Goal: Entertainment & Leisure: Browse casually

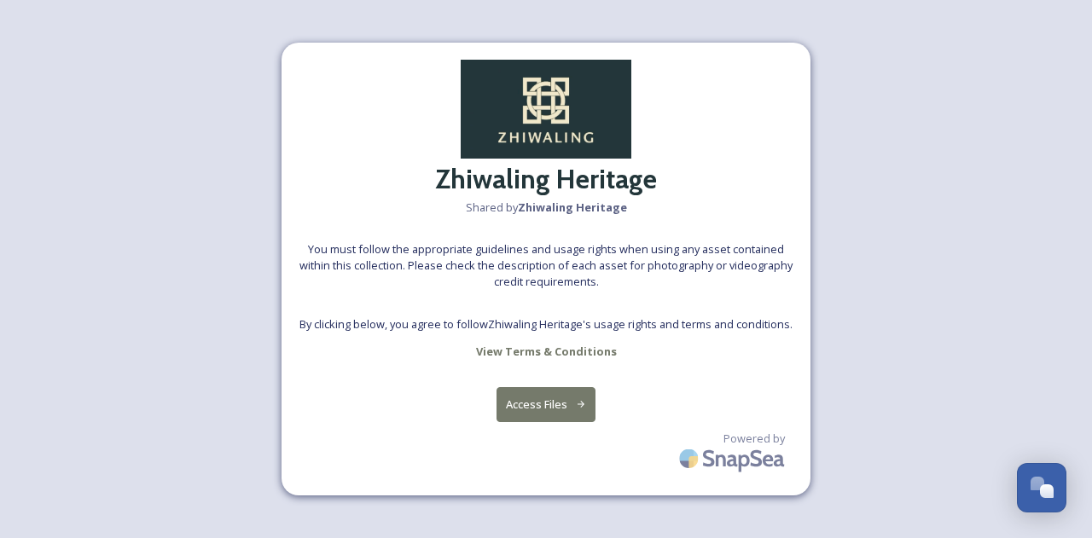
click at [548, 357] on div "Zhiwaling Heritage Shared by Zhiwaling Heritage You must follow the appropriate…" at bounding box center [546, 269] width 529 height 453
click at [548, 398] on button "Access Files" at bounding box center [547, 404] width 100 height 35
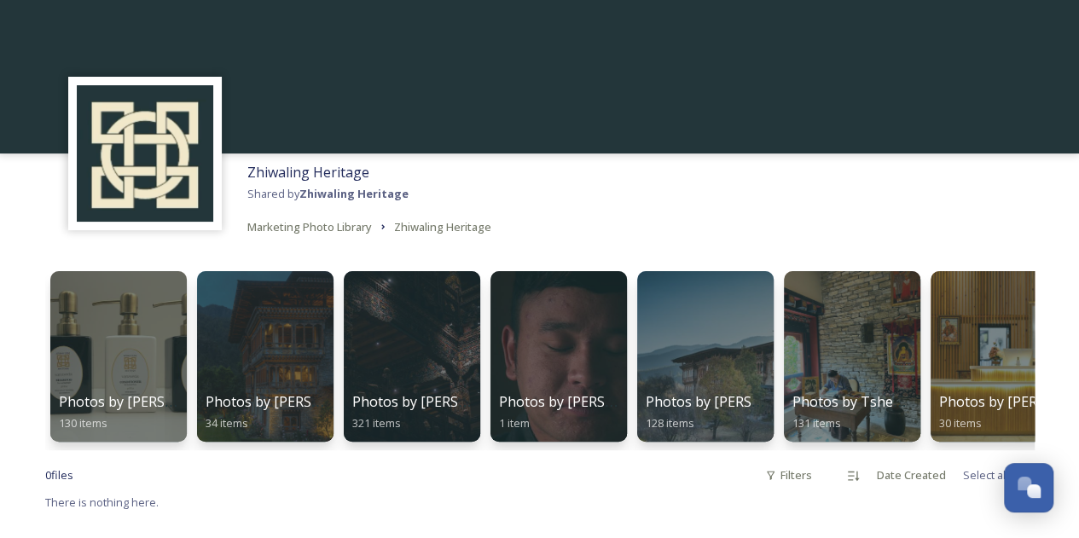
scroll to position [77, 0]
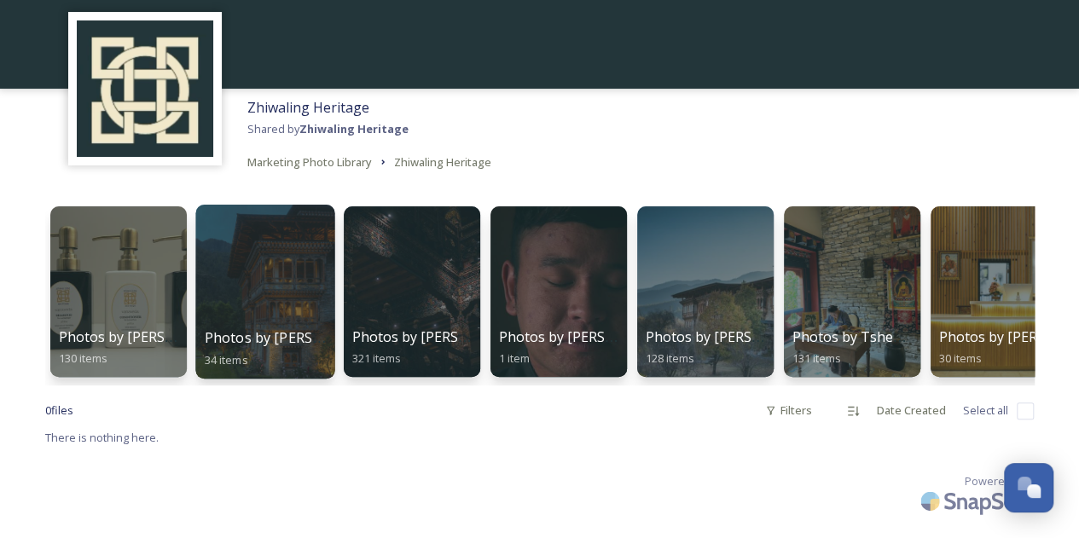
click at [256, 284] on div at bounding box center [264, 292] width 139 height 174
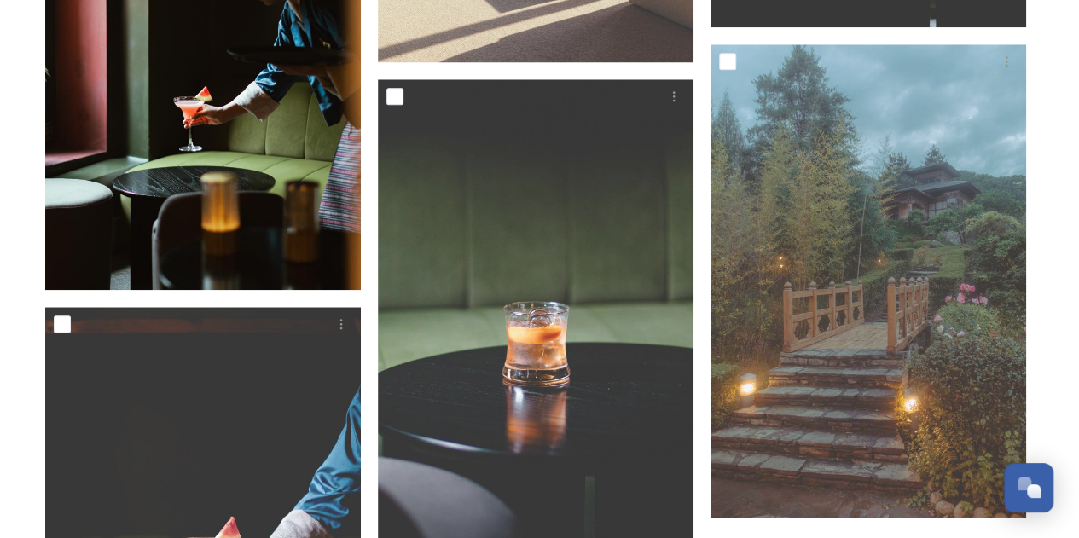
scroll to position [4117, 0]
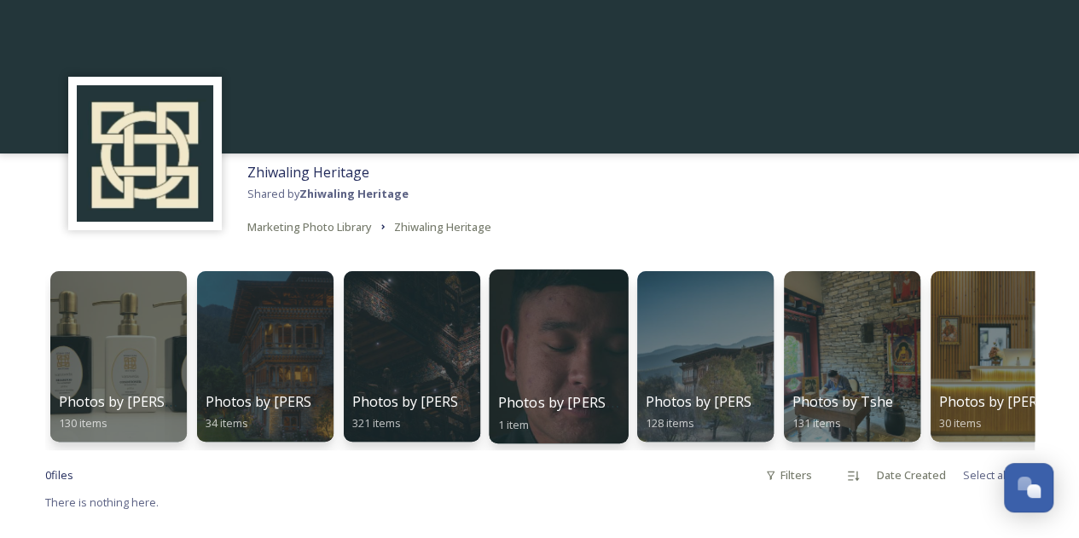
click at [579, 403] on span "Photos by [PERSON_NAME] (Video)" at bounding box center [612, 402] width 230 height 19
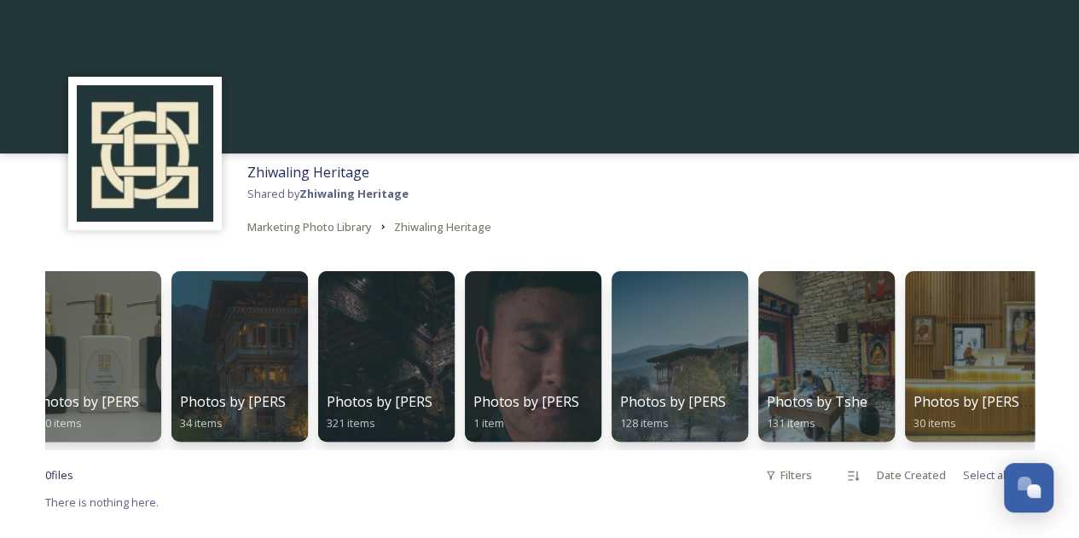
scroll to position [0, 184]
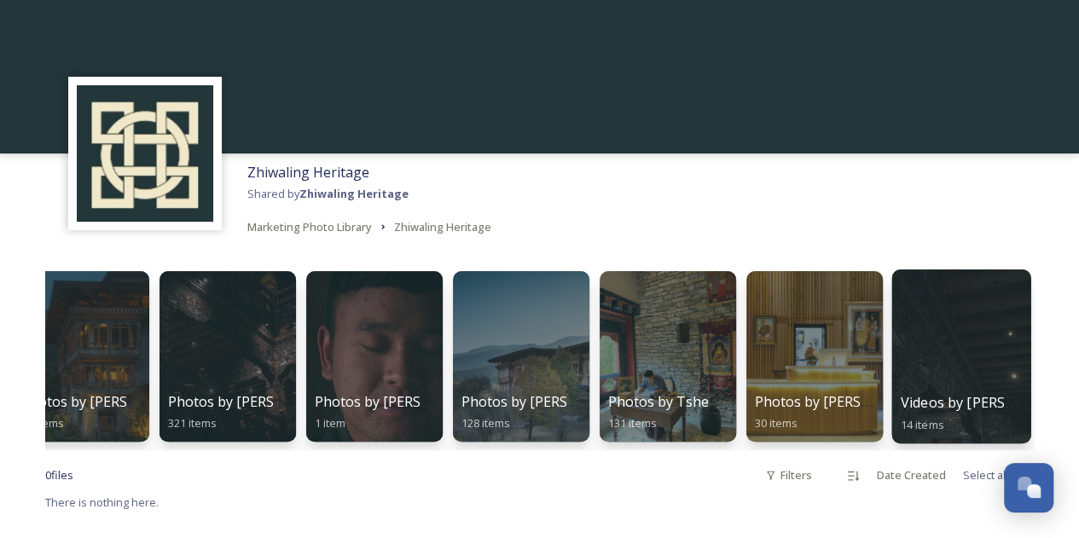
click at [968, 392] on div "Videos by Ben Glassco 14 items" at bounding box center [961, 413] width 122 height 43
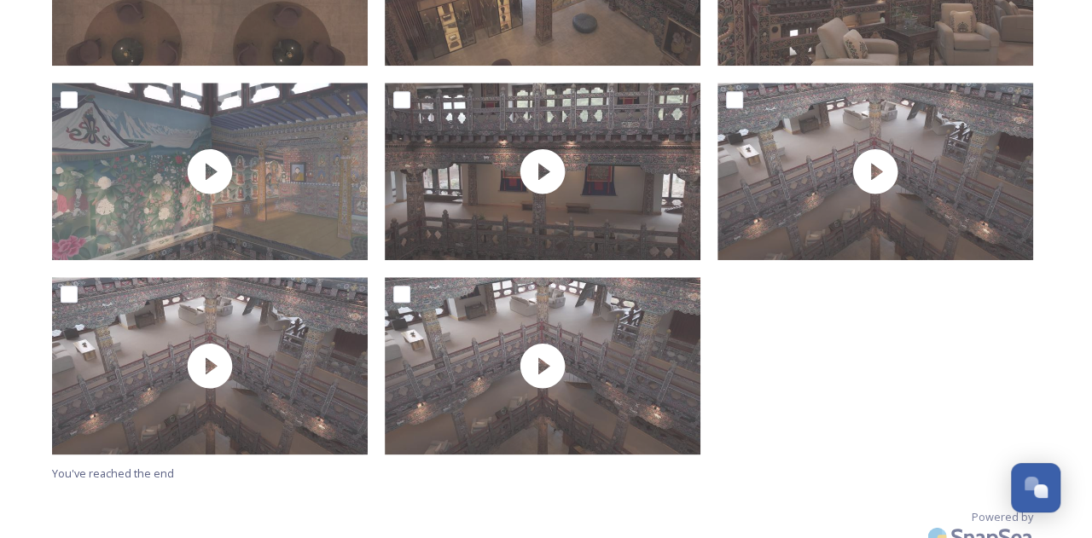
scroll to position [844, 0]
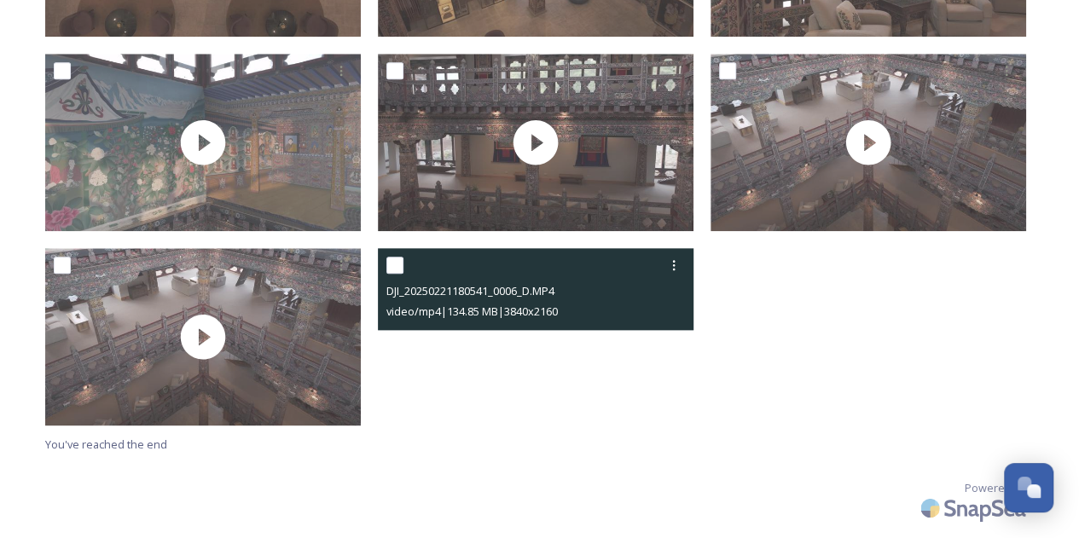
click at [538, 338] on video "DJI_20250221180541_0006_D.MP4" at bounding box center [536, 336] width 316 height 177
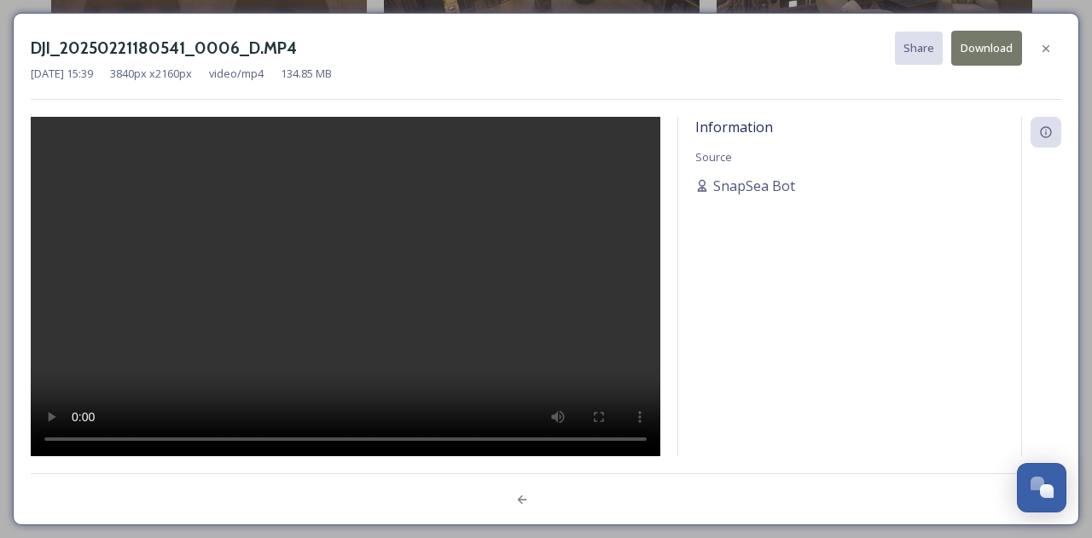
click at [538, 338] on video at bounding box center [346, 287] width 630 height 341
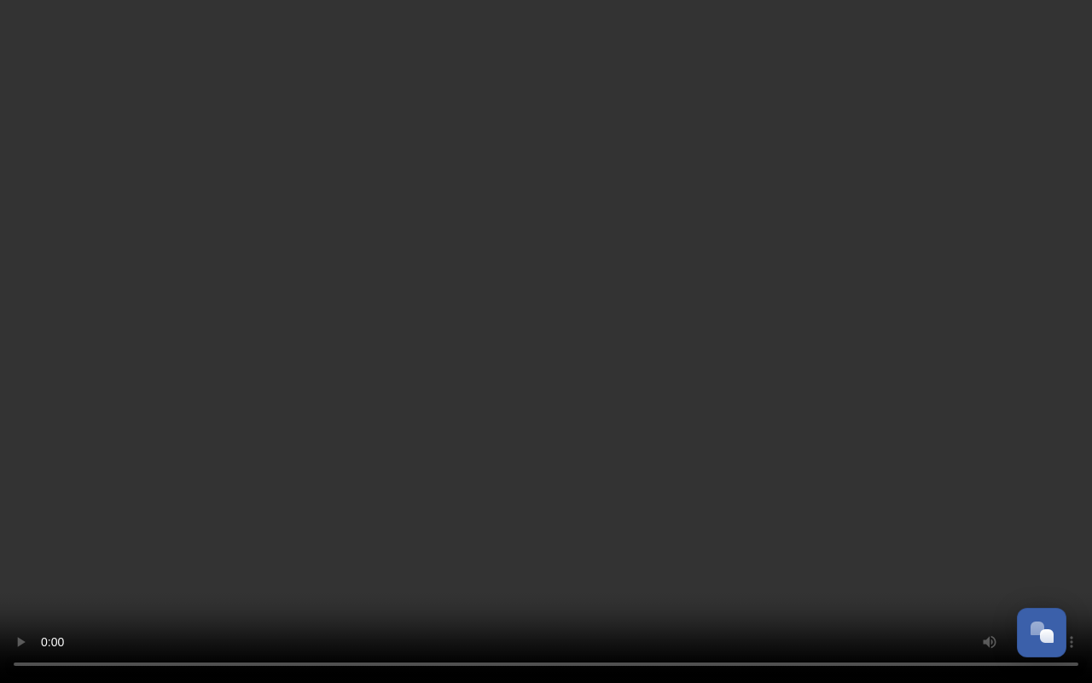
click at [538, 441] on video at bounding box center [546, 341] width 1092 height 683
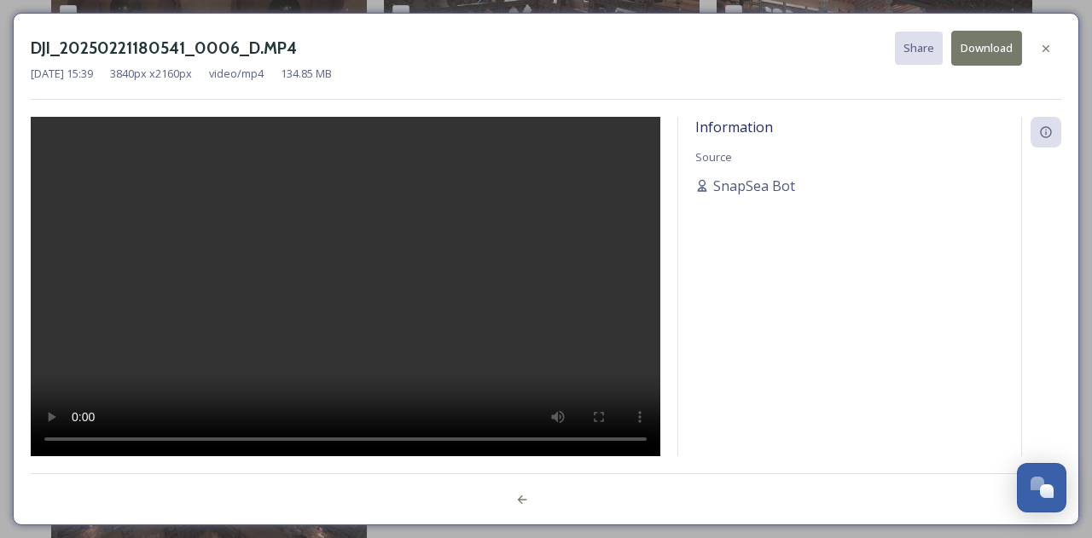
click at [538, 338] on video at bounding box center [346, 287] width 630 height 341
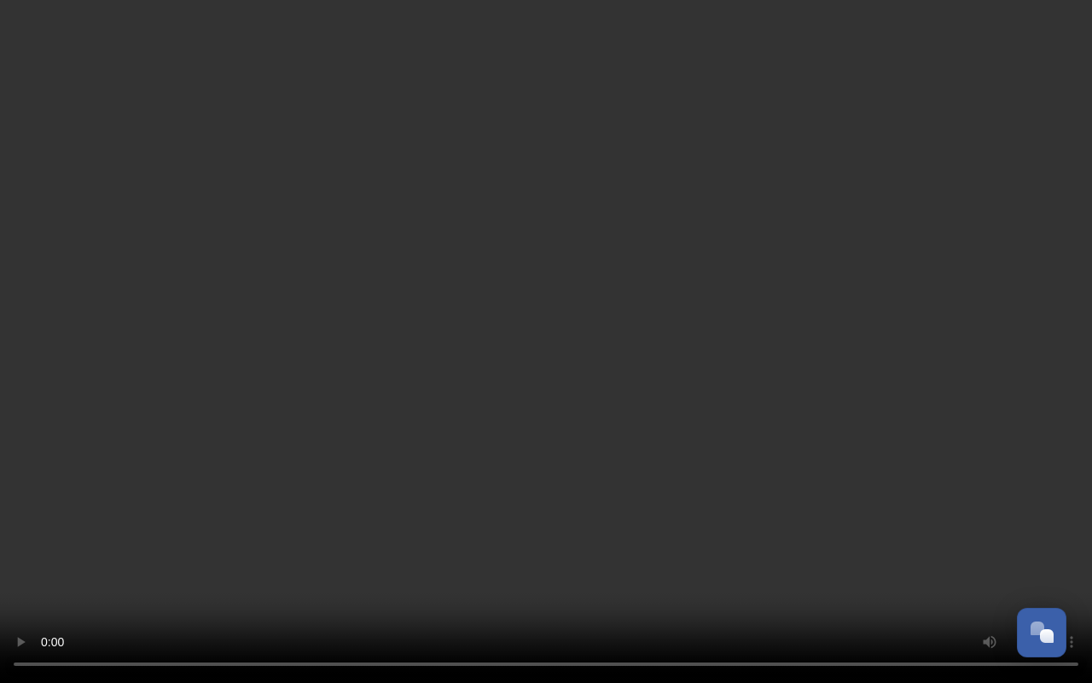
click at [538, 441] on video at bounding box center [546, 341] width 1092 height 683
drag, startPoint x: 266, startPoint y: 266, endPoint x: 241, endPoint y: 217, distance: 55.3
click at [241, 217] on video at bounding box center [546, 341] width 1092 height 683
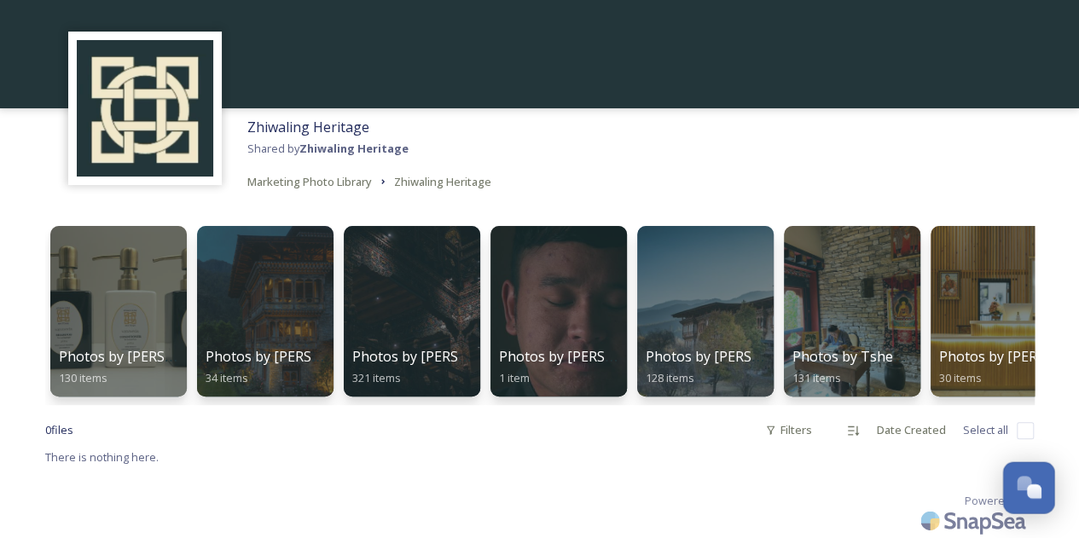
scroll to position [46, 0]
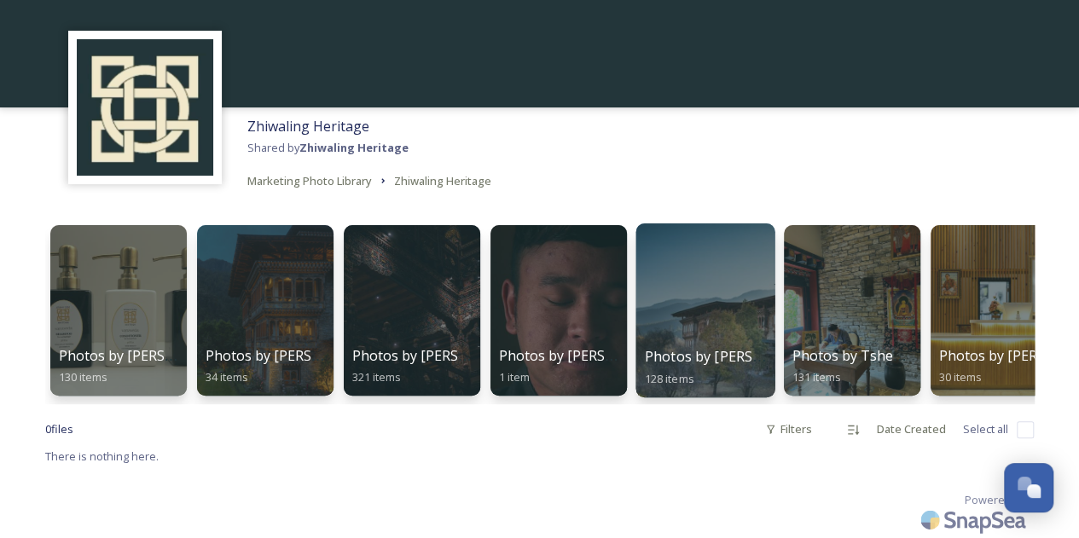
click at [724, 356] on span "Photos by [PERSON_NAME]" at bounding box center [734, 356] width 181 height 19
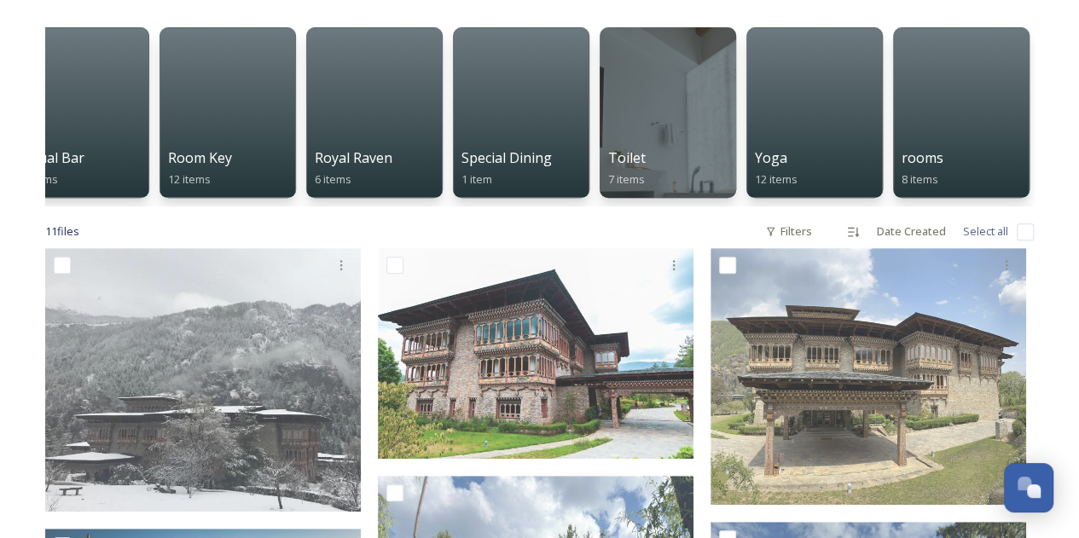
scroll to position [235, 0]
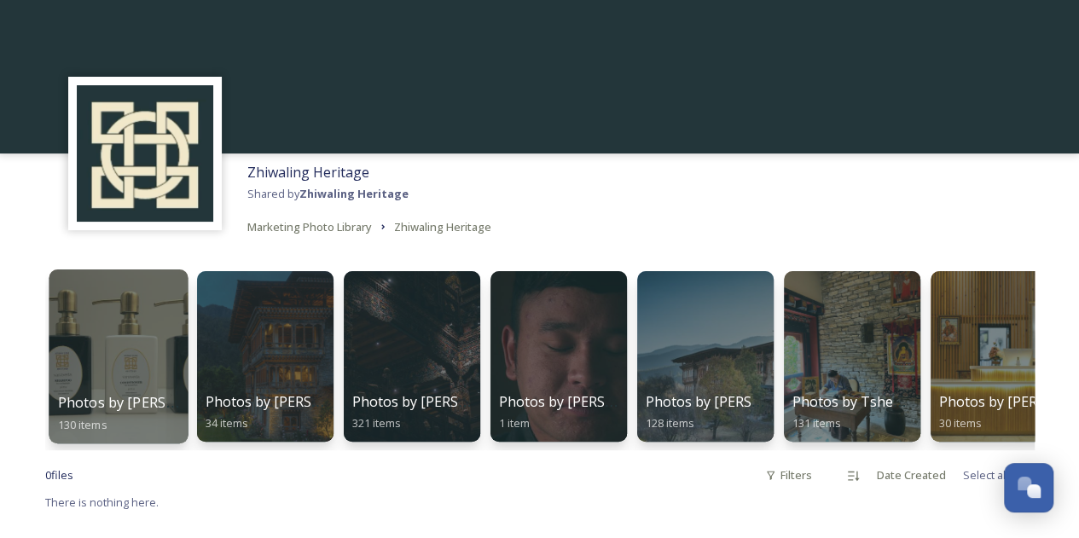
click at [116, 363] on div at bounding box center [118, 357] width 139 height 174
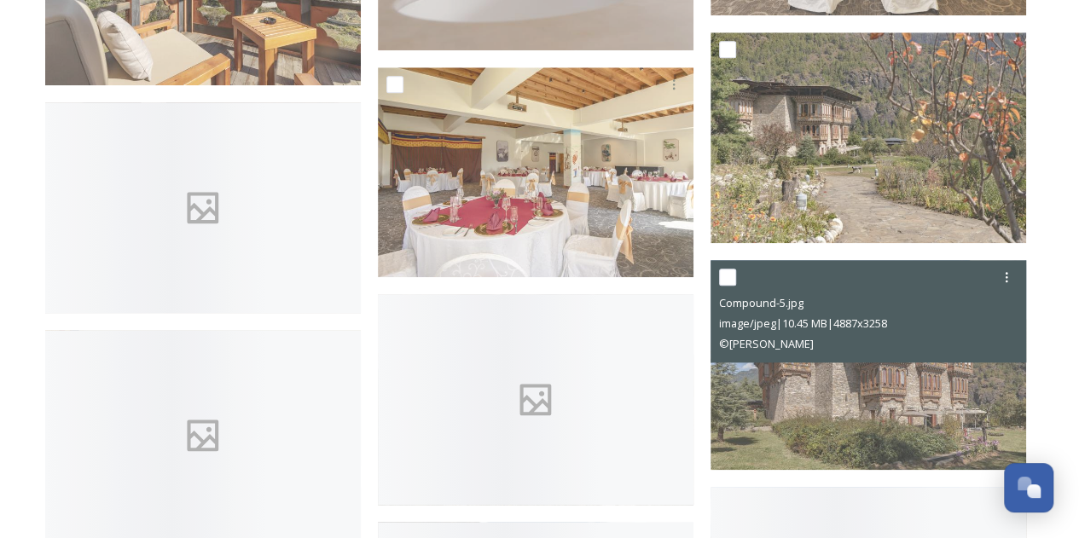
scroll to position [7216, 0]
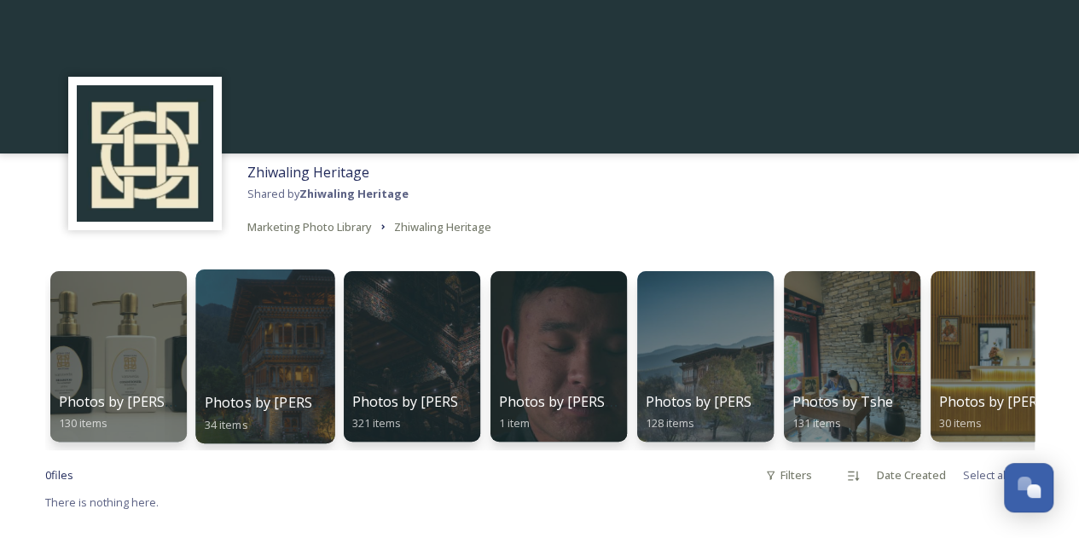
click at [270, 387] on div at bounding box center [264, 357] width 139 height 174
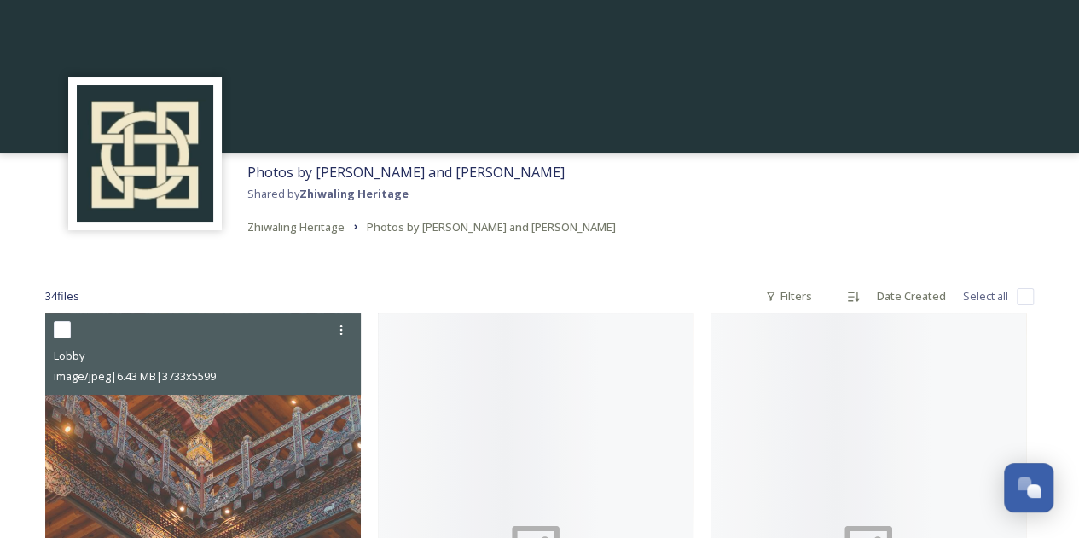
click at [270, 387] on div "Lobby image/jpeg | 6.43 MB | 3733 x 5599" at bounding box center [203, 354] width 316 height 82
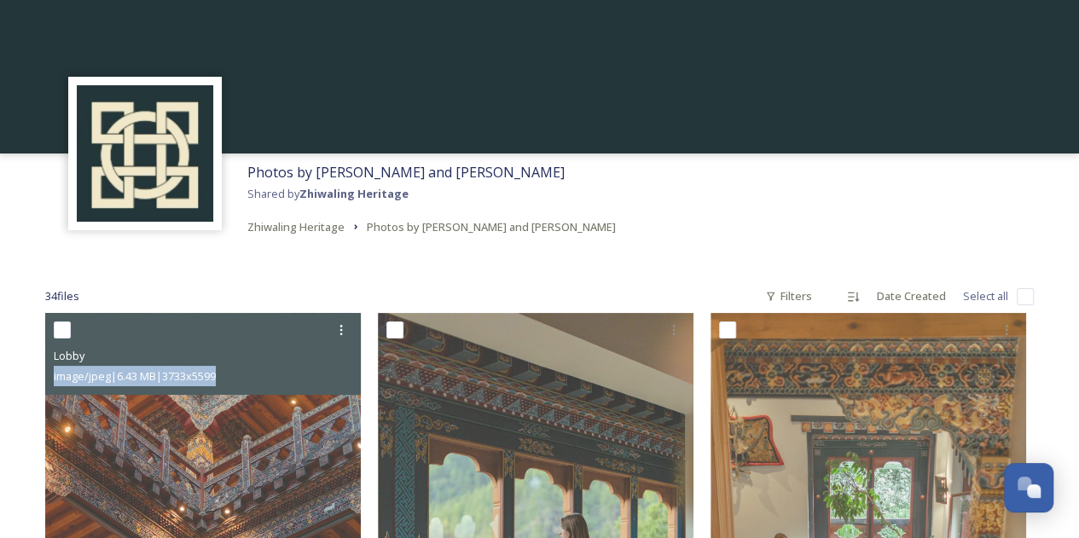
click at [270, 387] on div "Lobby image/jpeg | 6.43 MB | 3733 x 5599" at bounding box center [203, 354] width 316 height 82
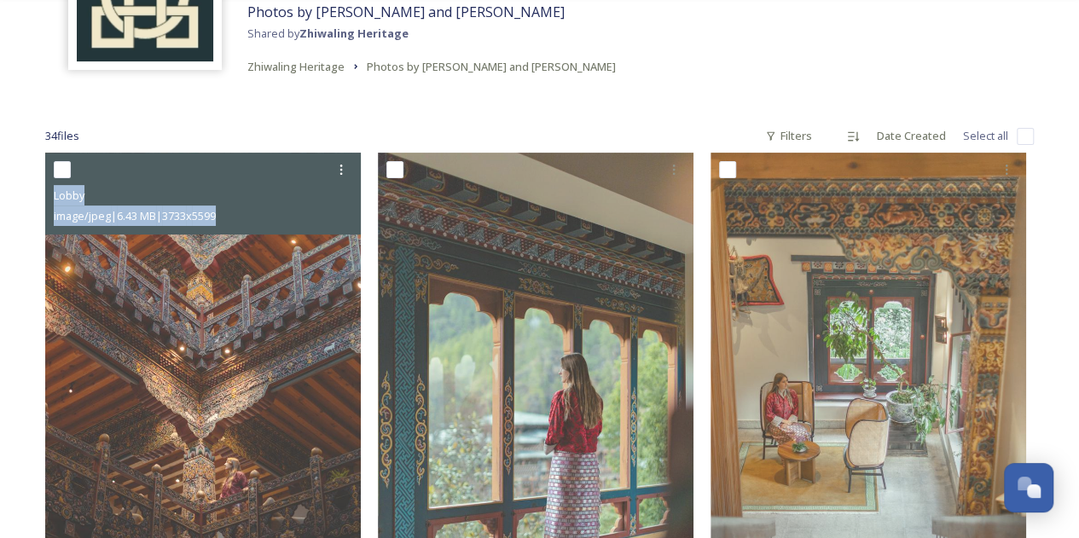
scroll to position [140, 0]
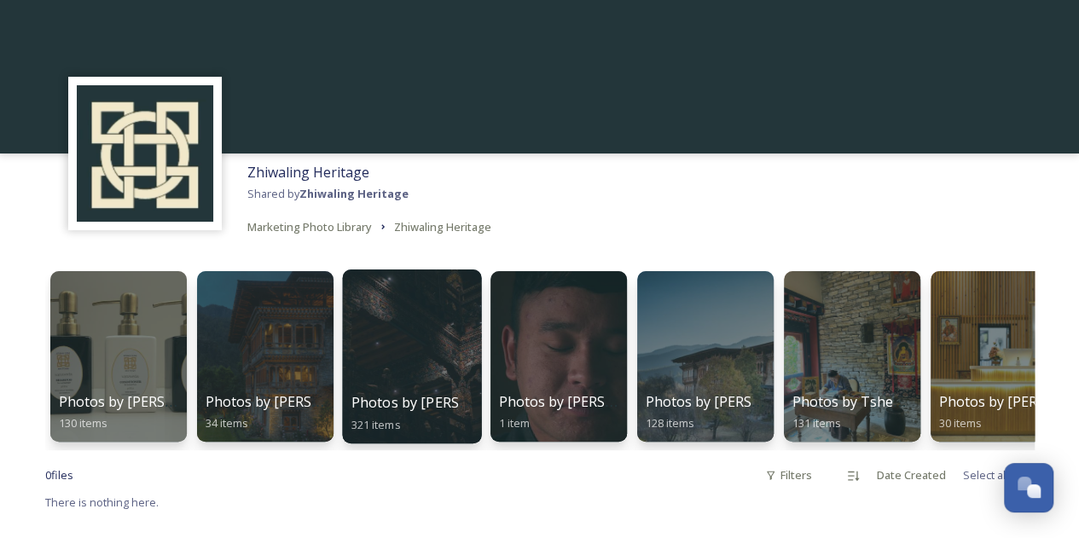
click at [425, 383] on div at bounding box center [411, 357] width 139 height 174
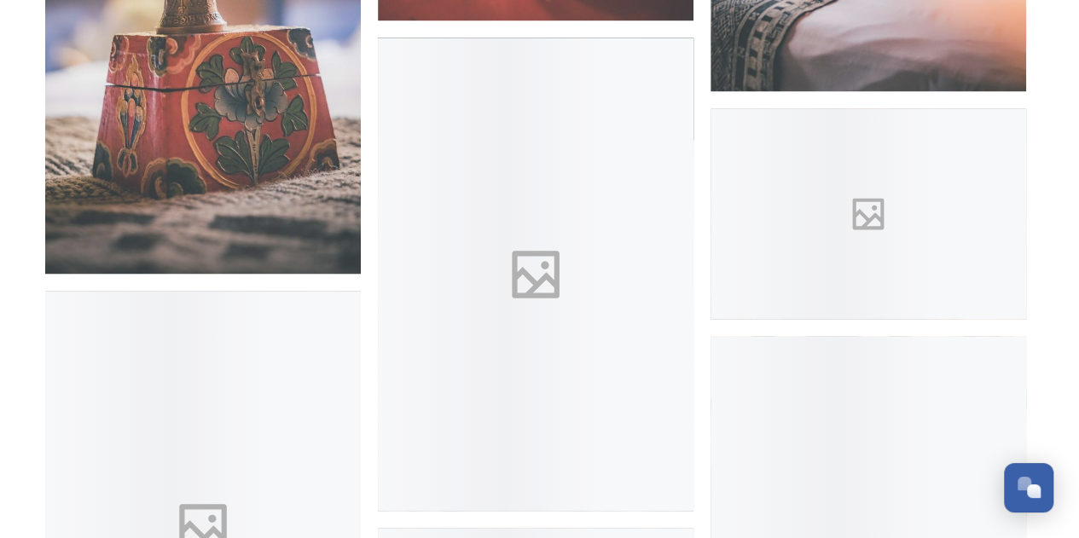
scroll to position [17648, 0]
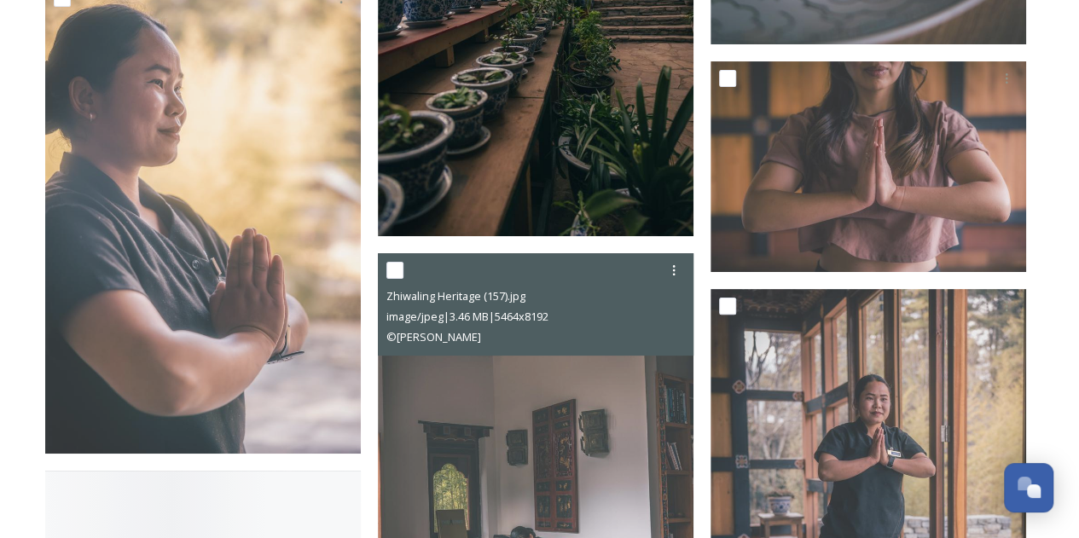
click at [635, 314] on div "Zhiwaling Heritage (157).jpg image/jpeg | 3.46 MB | 5464 x 8192 © Ben Glassco" at bounding box center [536, 490] width 316 height 474
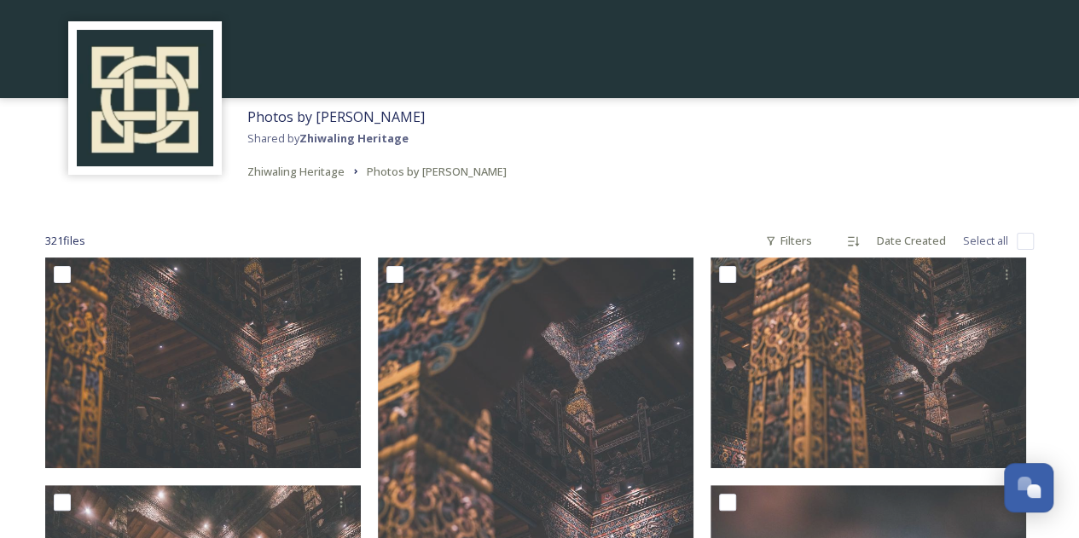
scroll to position [0, 0]
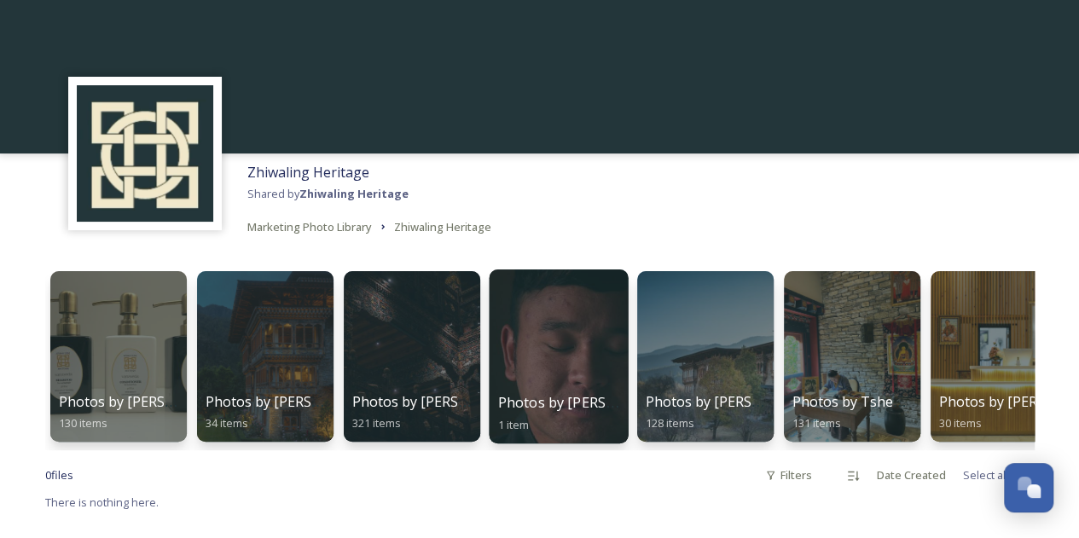
click at [590, 363] on div at bounding box center [558, 357] width 139 height 174
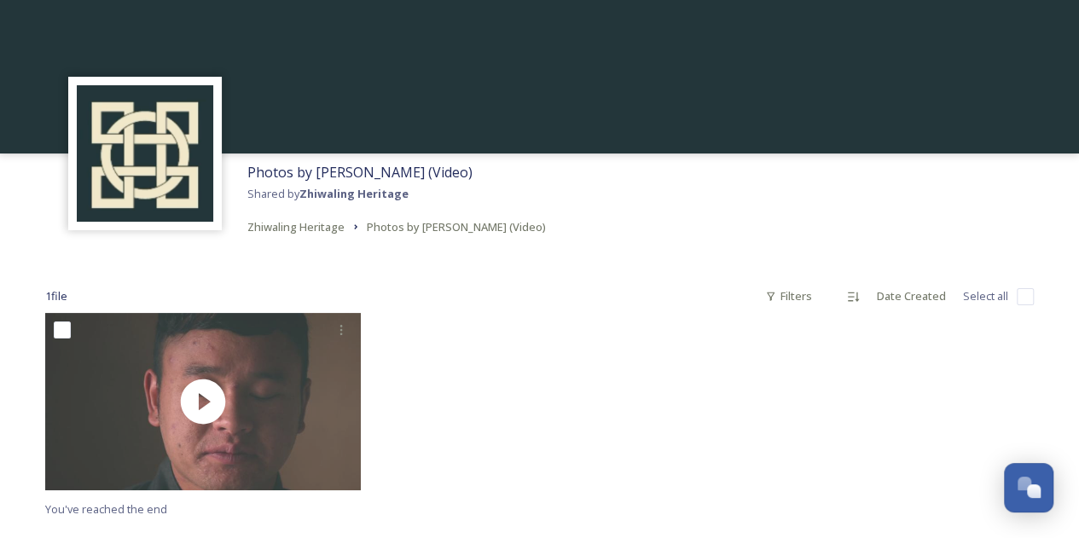
scroll to position [72, 0]
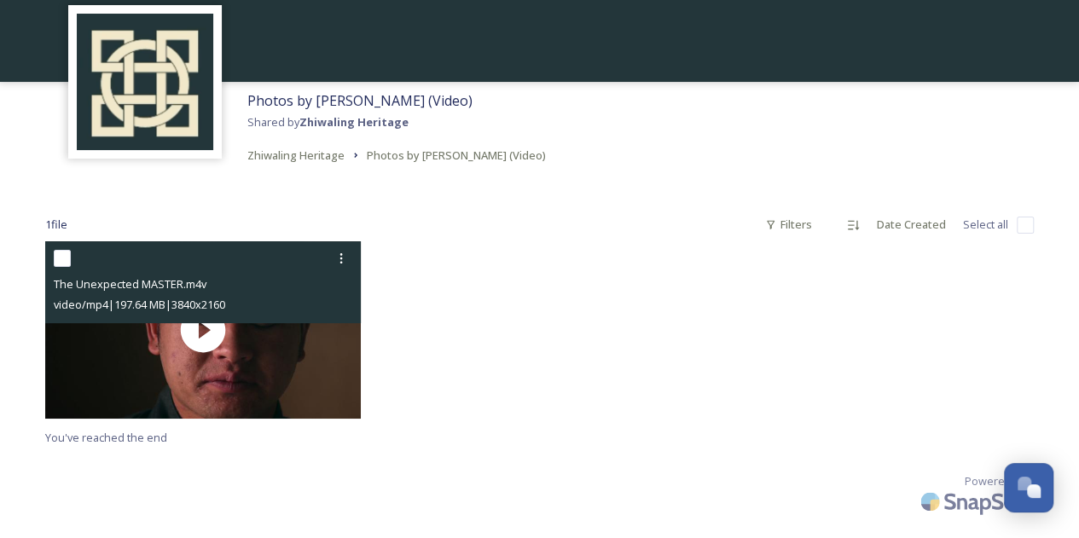
click at [195, 301] on span "video/mp4 | 197.64 MB | 3840 x 2160" at bounding box center [139, 304] width 171 height 15
click at [200, 322] on div "The Unexpected MASTER.m4v video/mp4 | 197.64 MB | 3840 x 2160" at bounding box center [203, 282] width 316 height 82
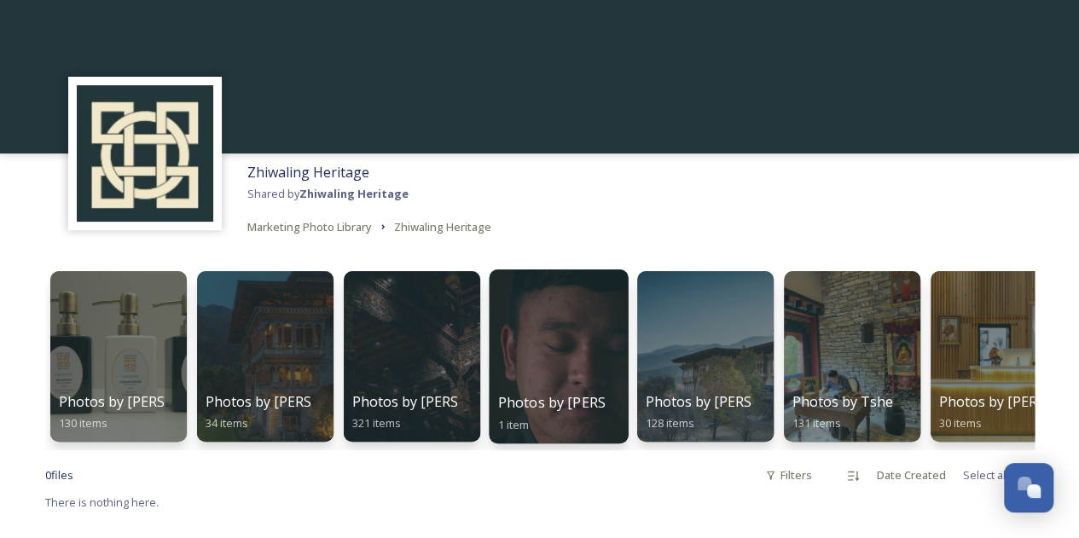
click at [577, 360] on div at bounding box center [558, 357] width 139 height 174
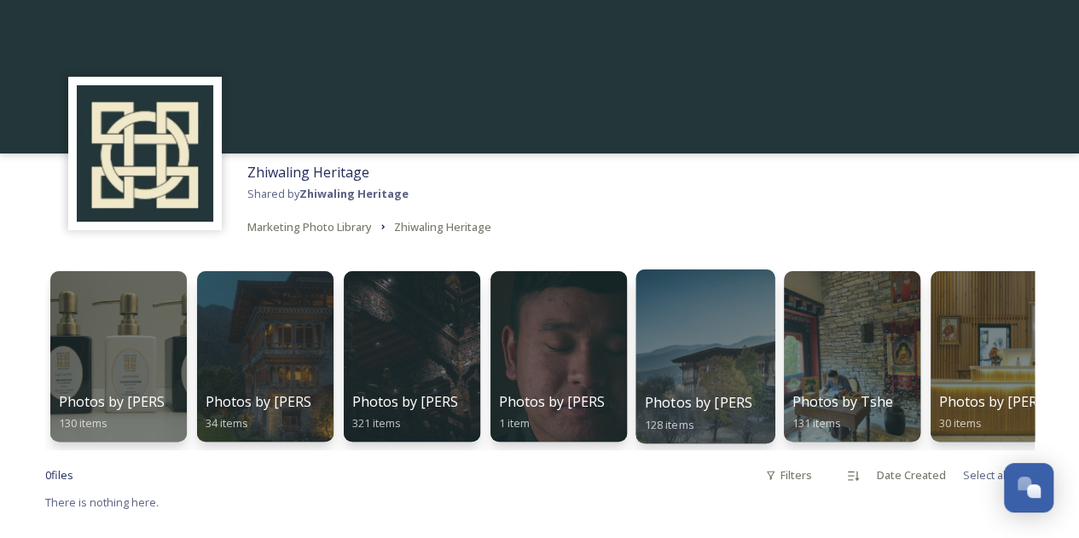
click at [729, 386] on div at bounding box center [705, 357] width 139 height 174
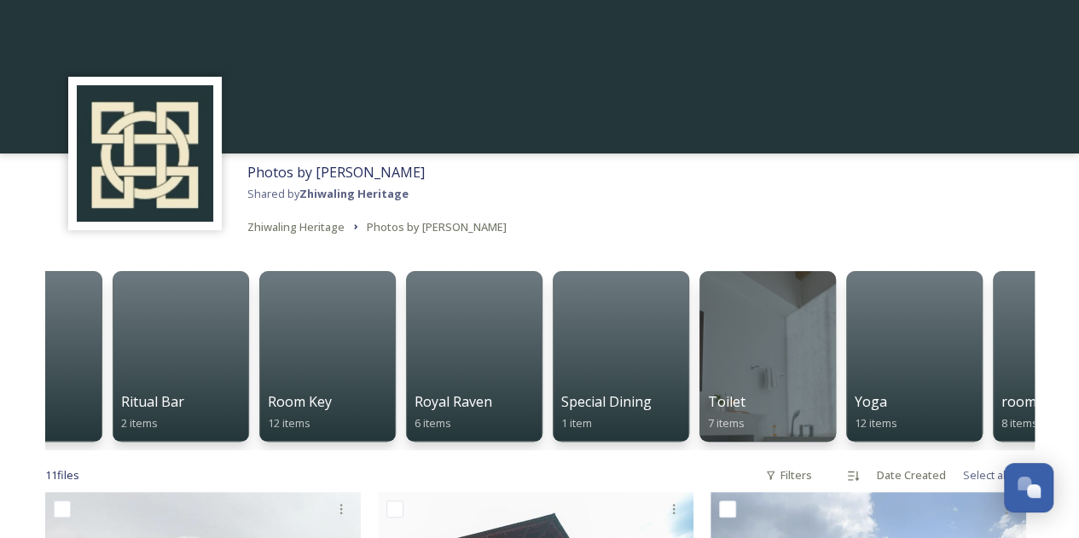
scroll to position [0, 1212]
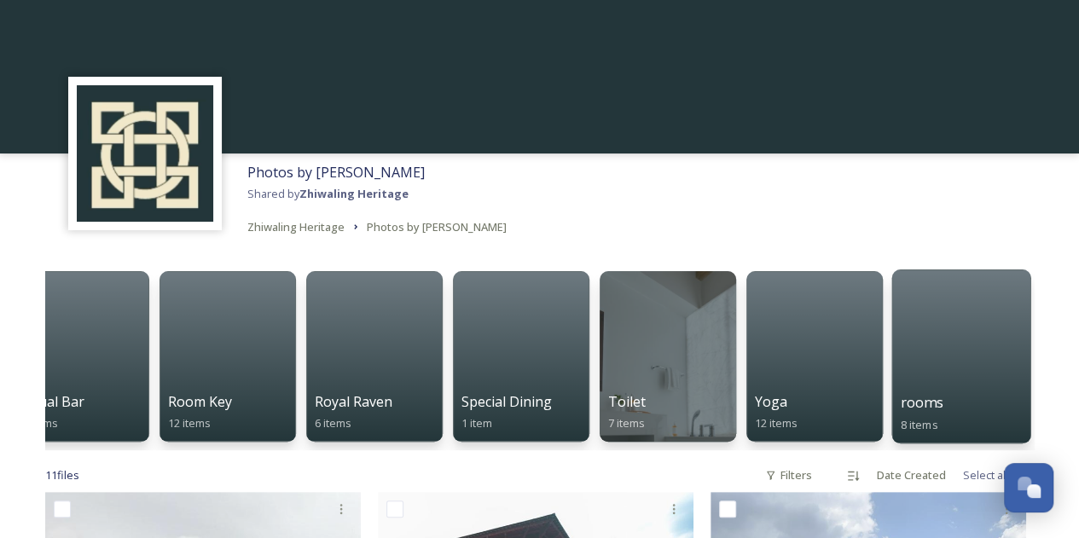
click at [939, 366] on div at bounding box center [961, 357] width 139 height 174
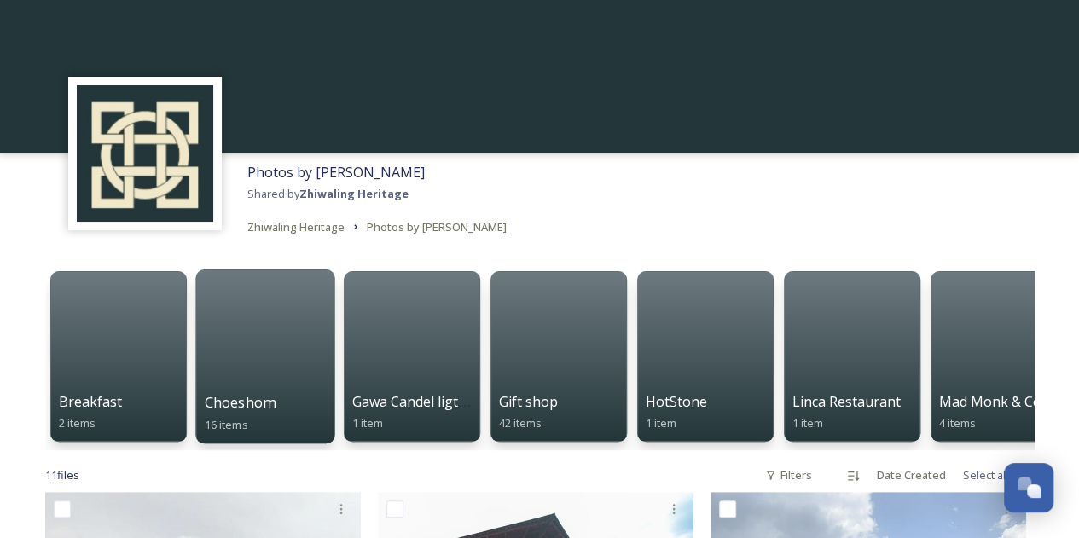
click at [231, 385] on div at bounding box center [264, 357] width 139 height 174
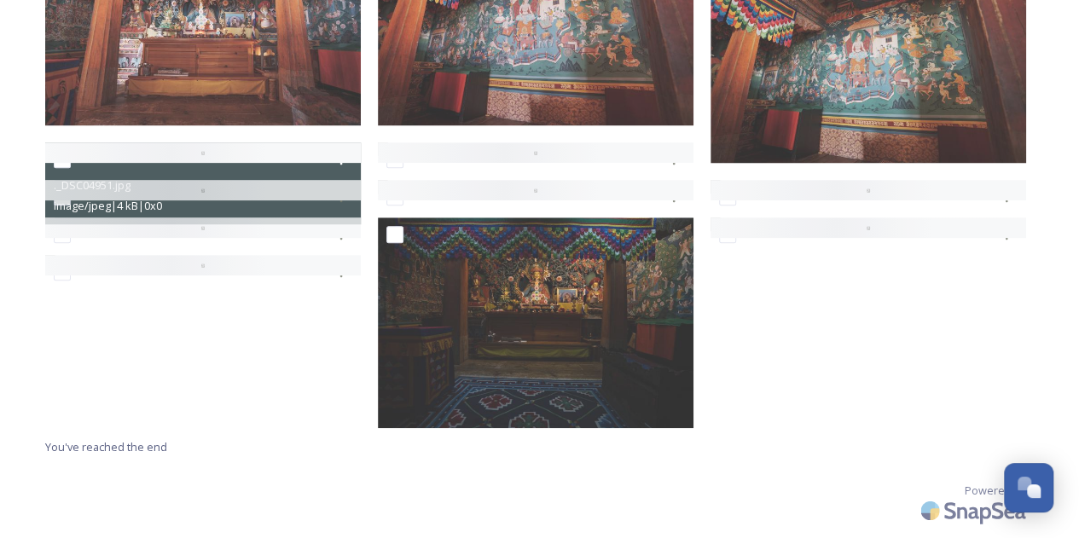
scroll to position [634, 0]
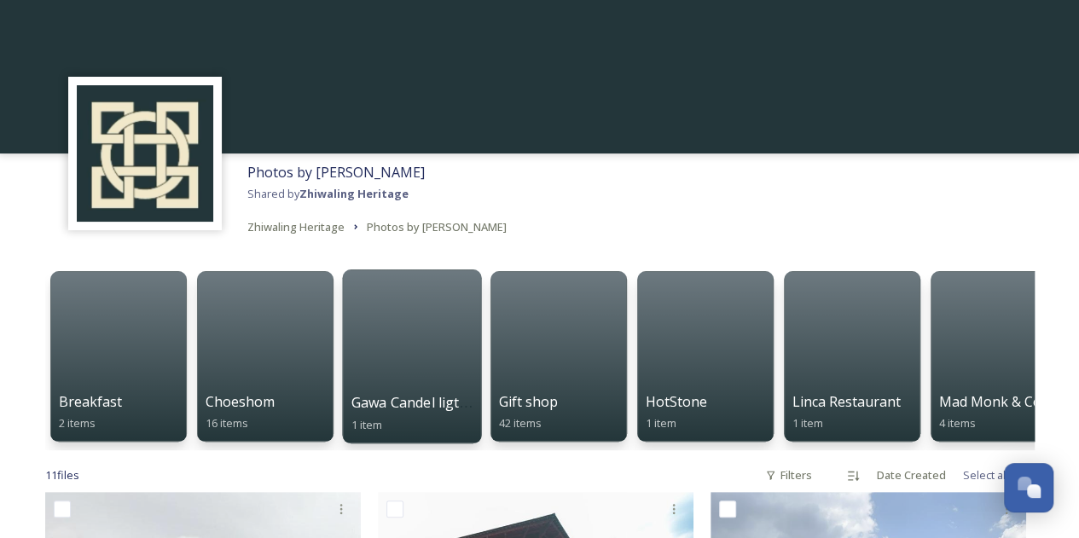
click at [400, 381] on div at bounding box center [411, 357] width 139 height 174
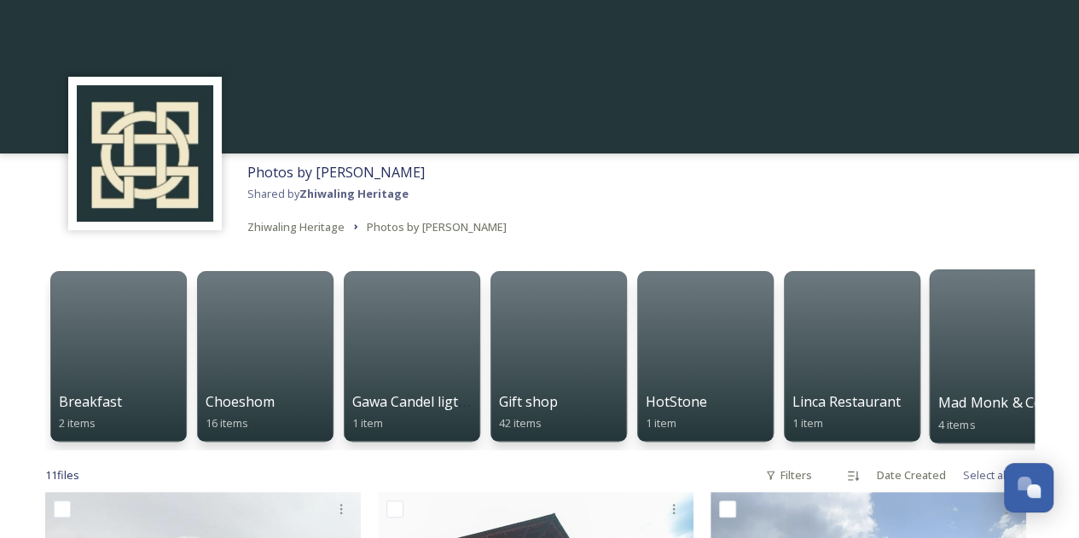
click at [994, 406] on span "Mad Monk & Cocktails" at bounding box center [1010, 402] width 145 height 19
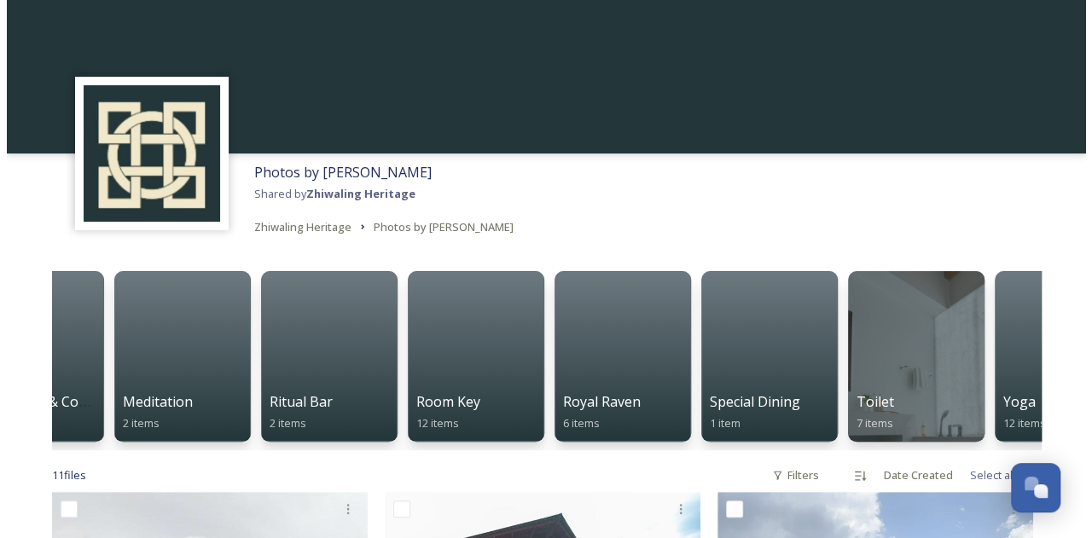
scroll to position [0, 980]
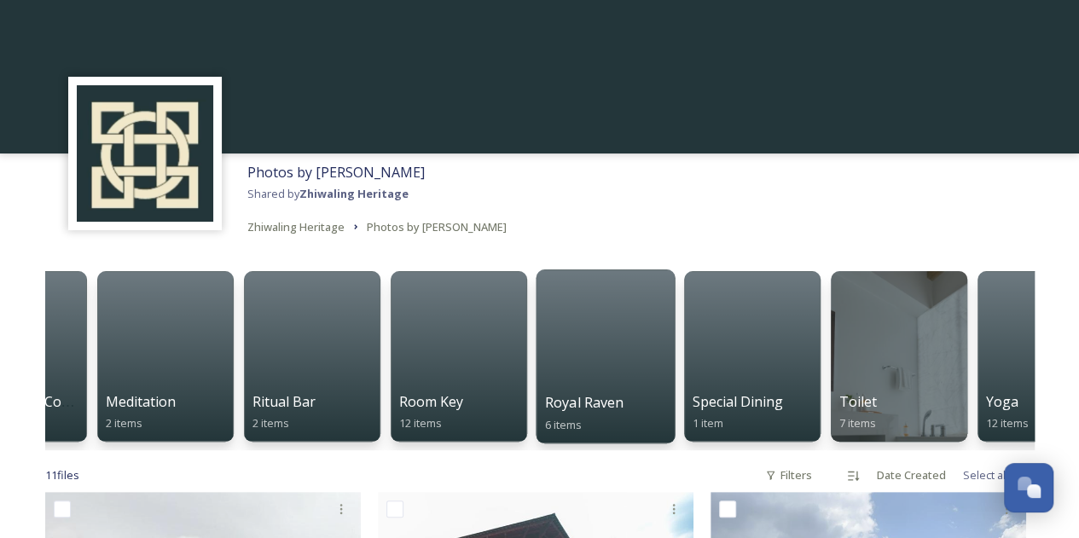
click at [631, 380] on div at bounding box center [605, 357] width 139 height 174
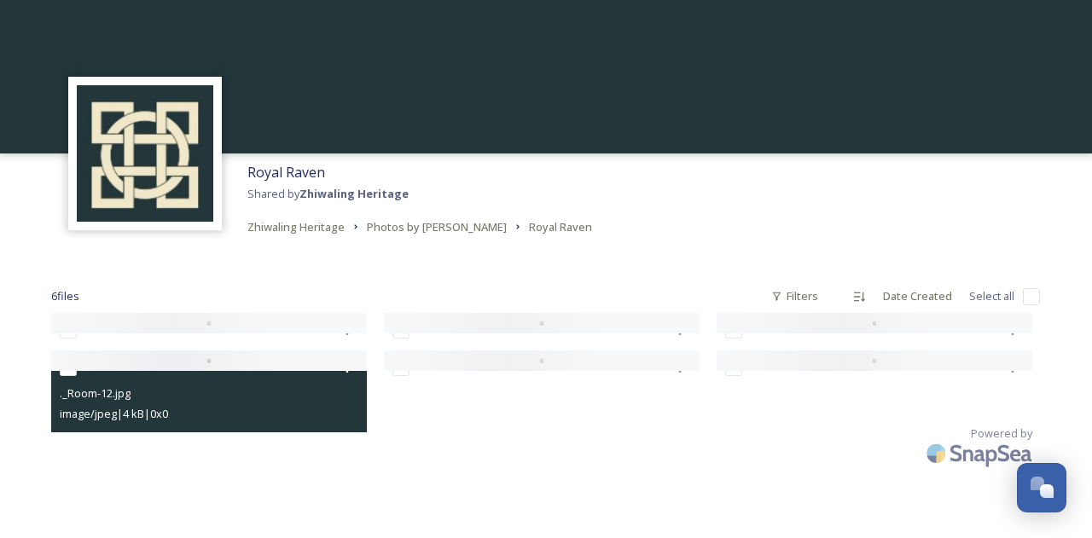
click at [120, 371] on div "._Room-12.jpg image/jpeg | 4 kB | 0 x 0" at bounding box center [209, 392] width 316 height 82
click at [120, 397] on span "._Room-12.jpg" at bounding box center [95, 393] width 71 height 15
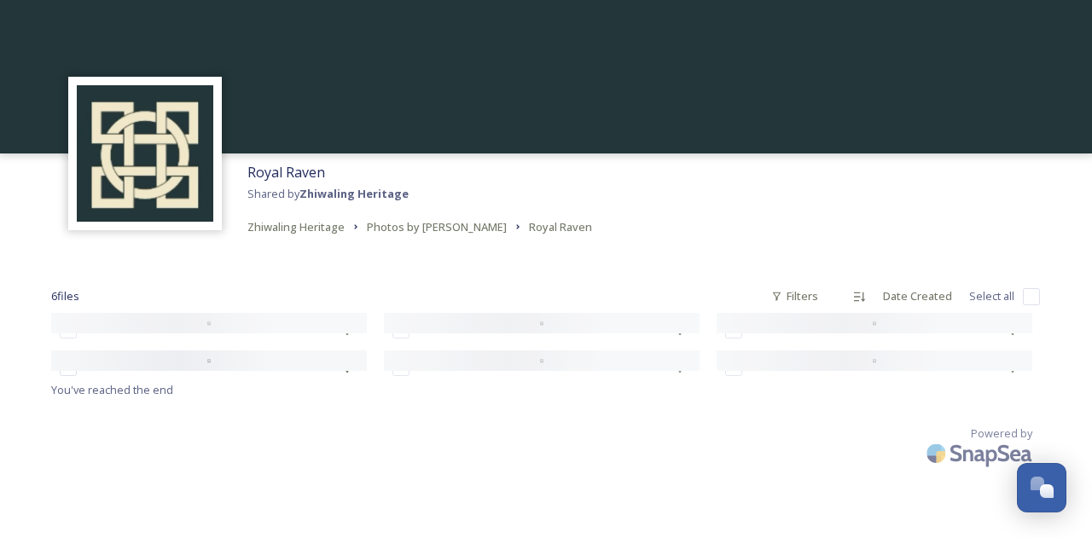
click at [549, 474] on div "6 file s Filters Date Created Select all You've reached the end Powered by" at bounding box center [546, 368] width 1024 height 245
